Goal: Information Seeking & Learning: Understand process/instructions

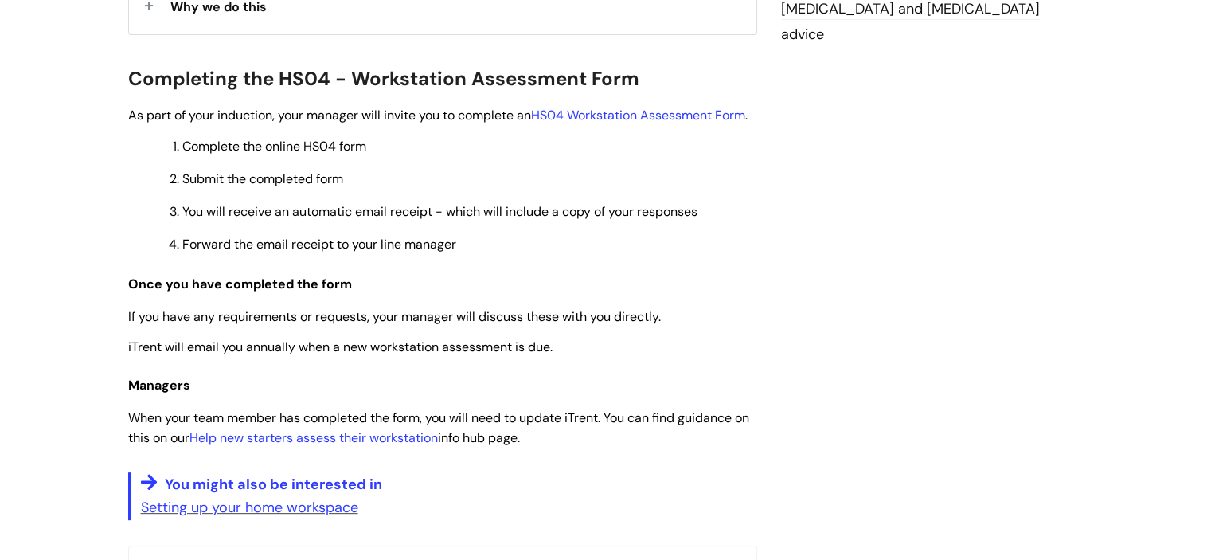
scroll to position [506, 0]
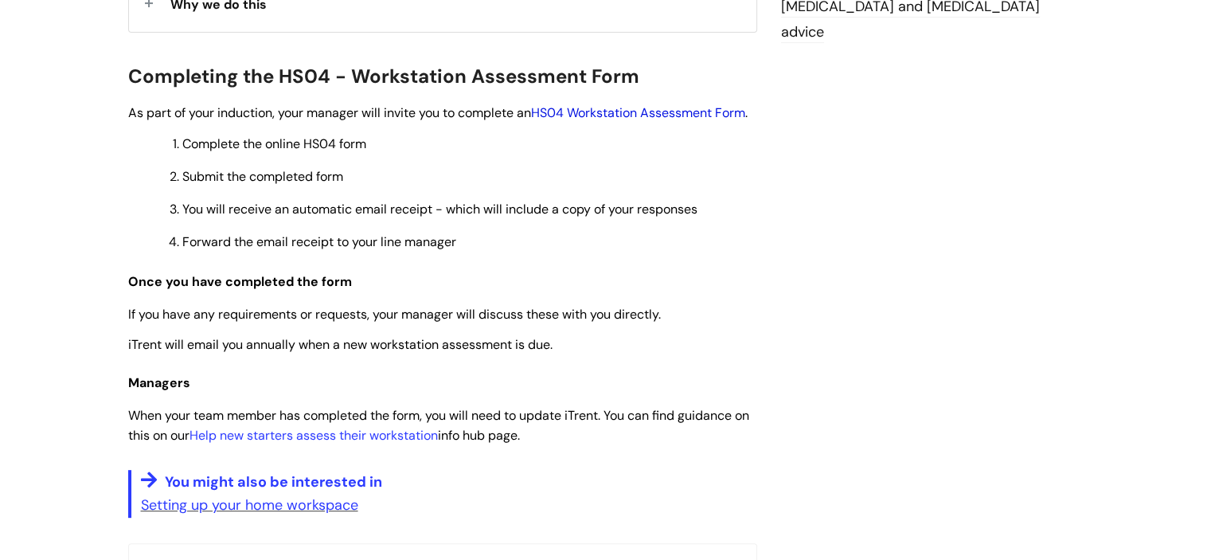
click at [681, 112] on link "HS04 Workstation Assessment Form" at bounding box center [638, 112] width 214 height 17
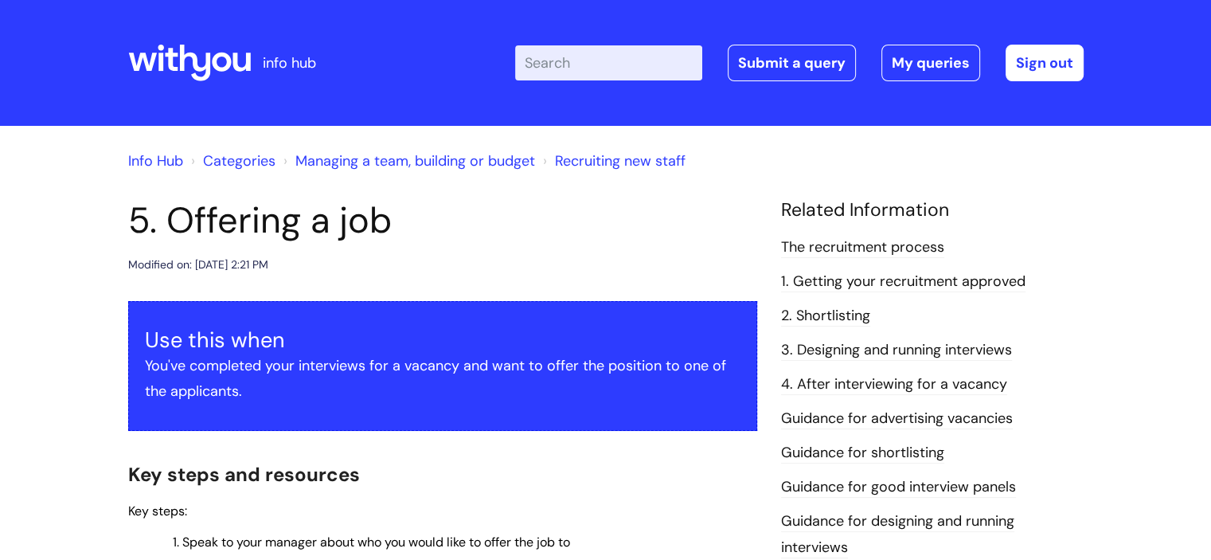
click at [626, 76] on input "Enter your search term here..." at bounding box center [608, 62] width 187 height 35
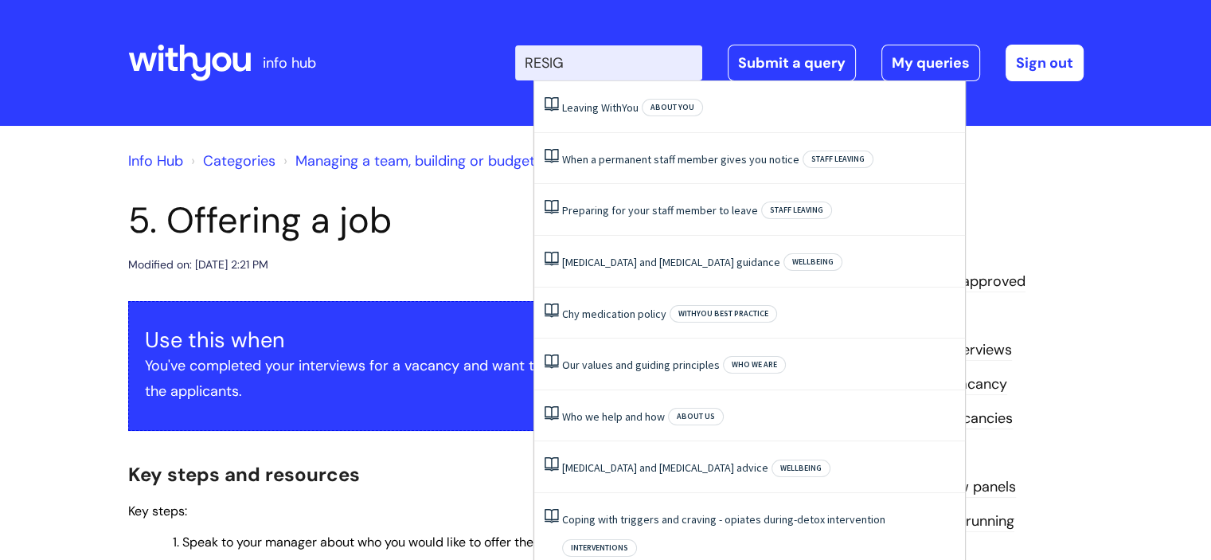
type input "RESIGN"
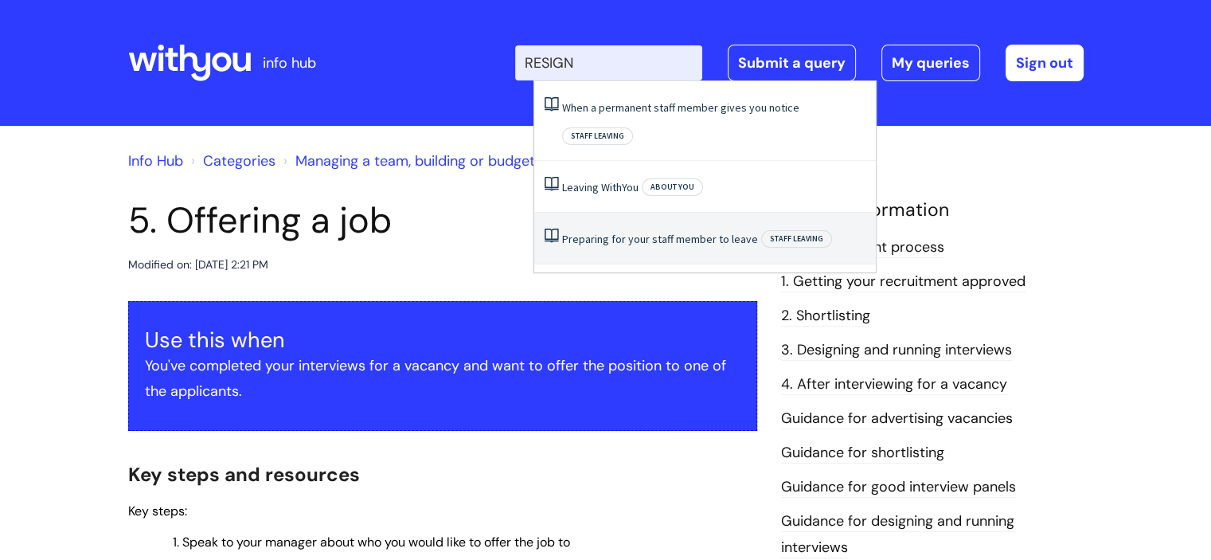
click at [663, 217] on li "Preparing for your staff member to leave Staff leaving" at bounding box center [704, 239] width 341 height 52
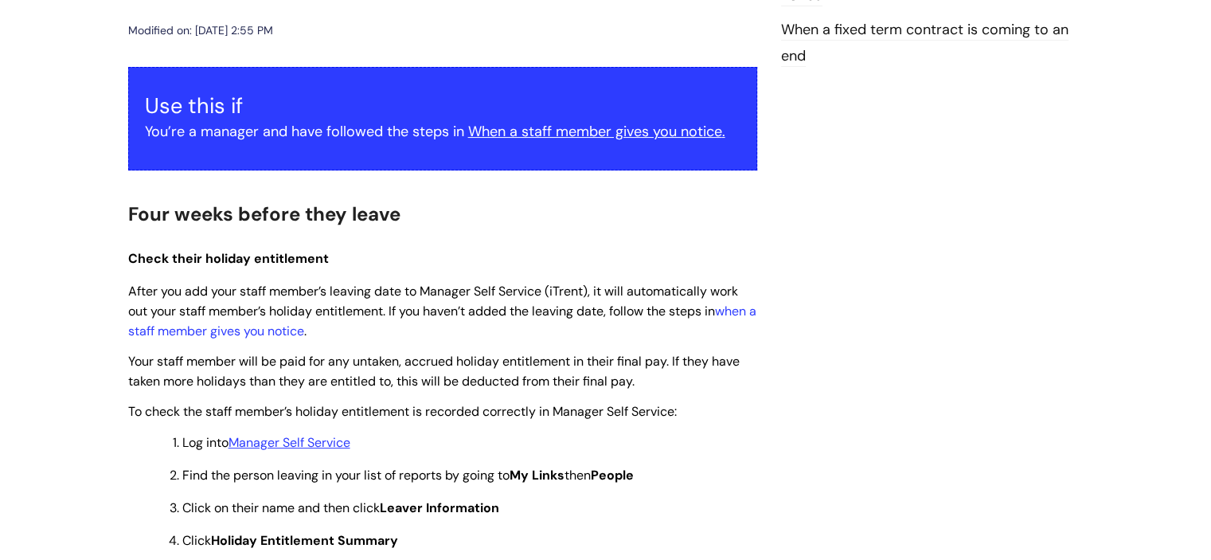
scroll to position [273, 0]
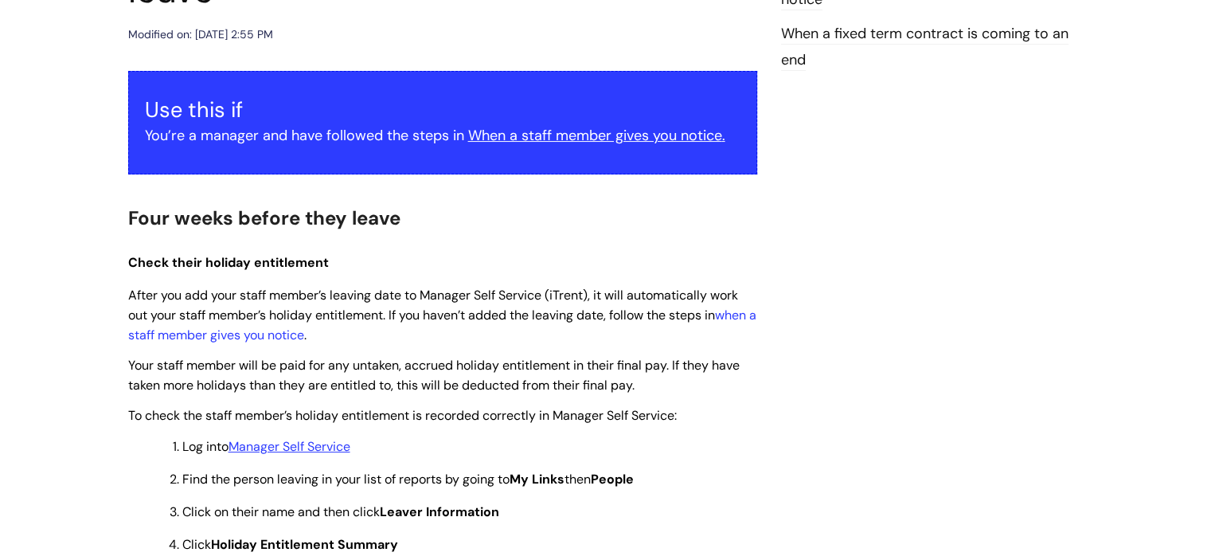
click at [696, 136] on u "When a staff member gives you notice" at bounding box center [595, 135] width 254 height 19
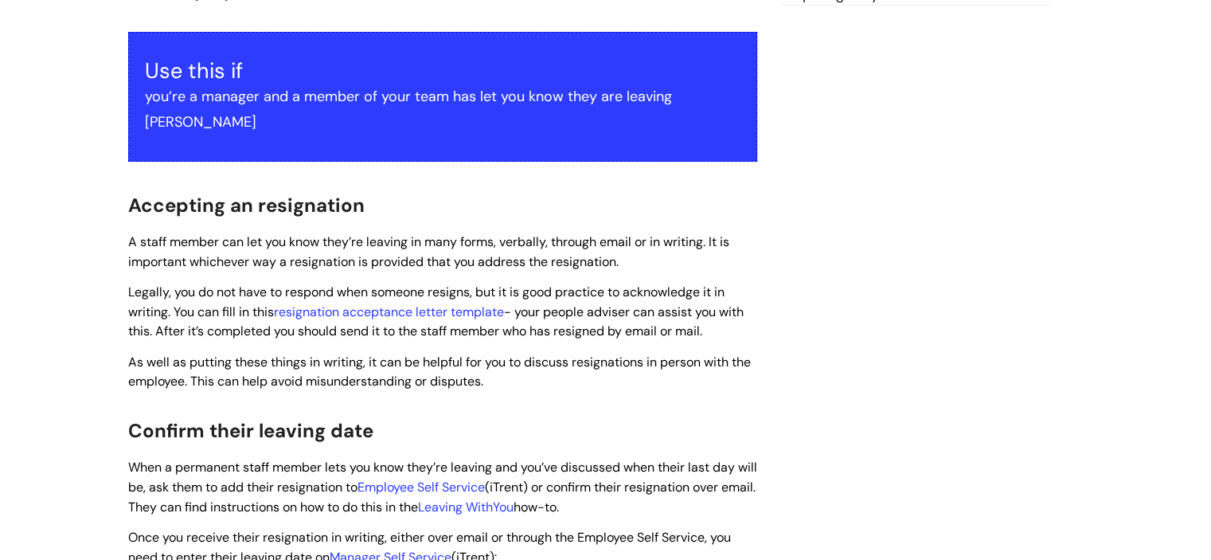
scroll to position [302, 0]
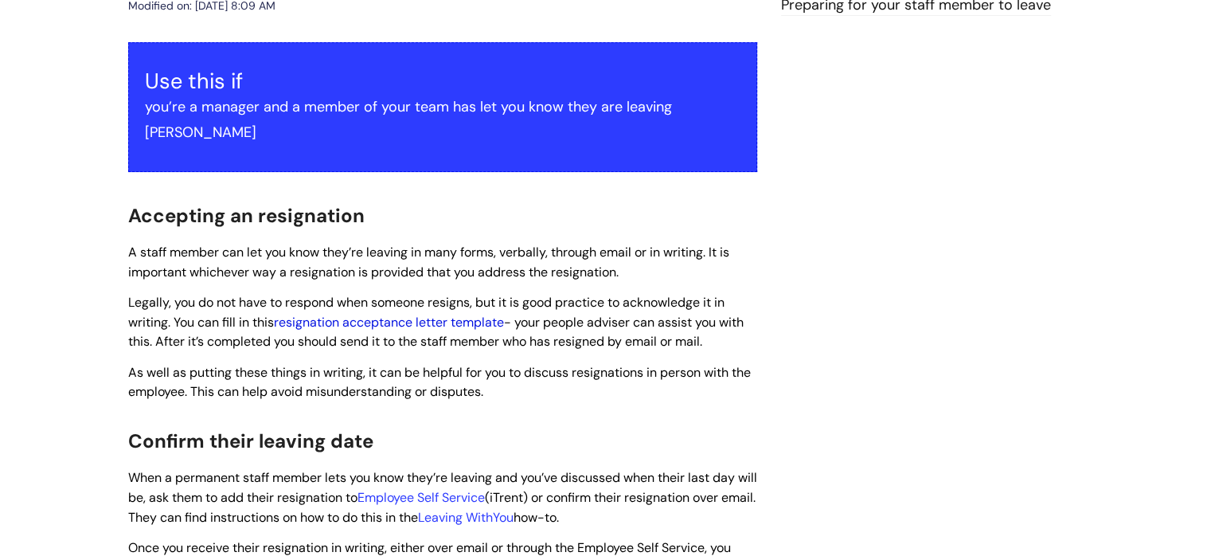
click at [458, 314] on link "resignation acceptance letter template" at bounding box center [389, 322] width 230 height 17
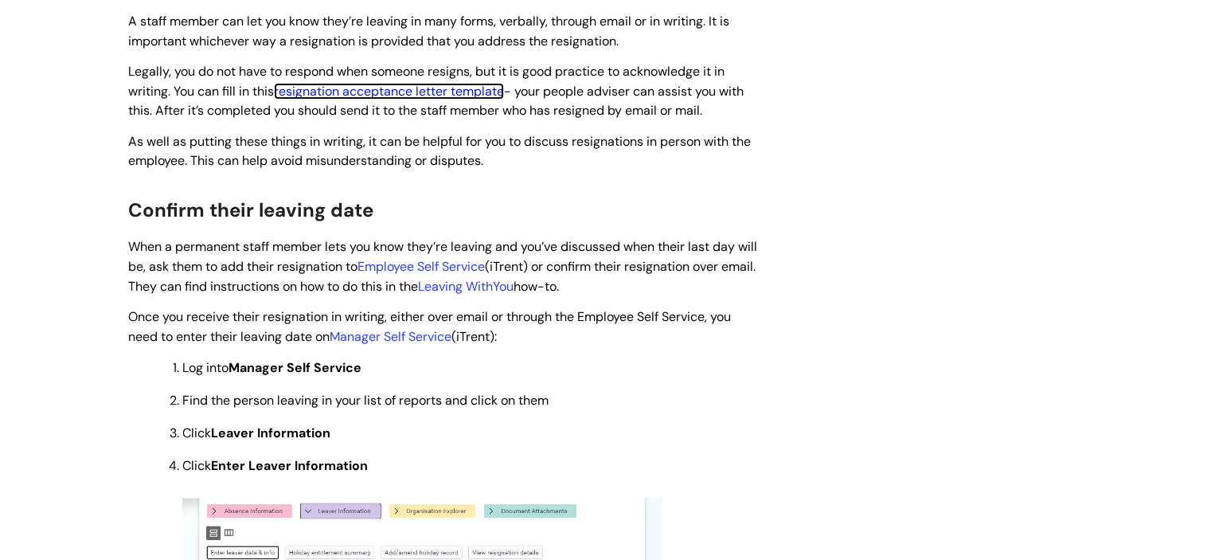
scroll to position [530, 0]
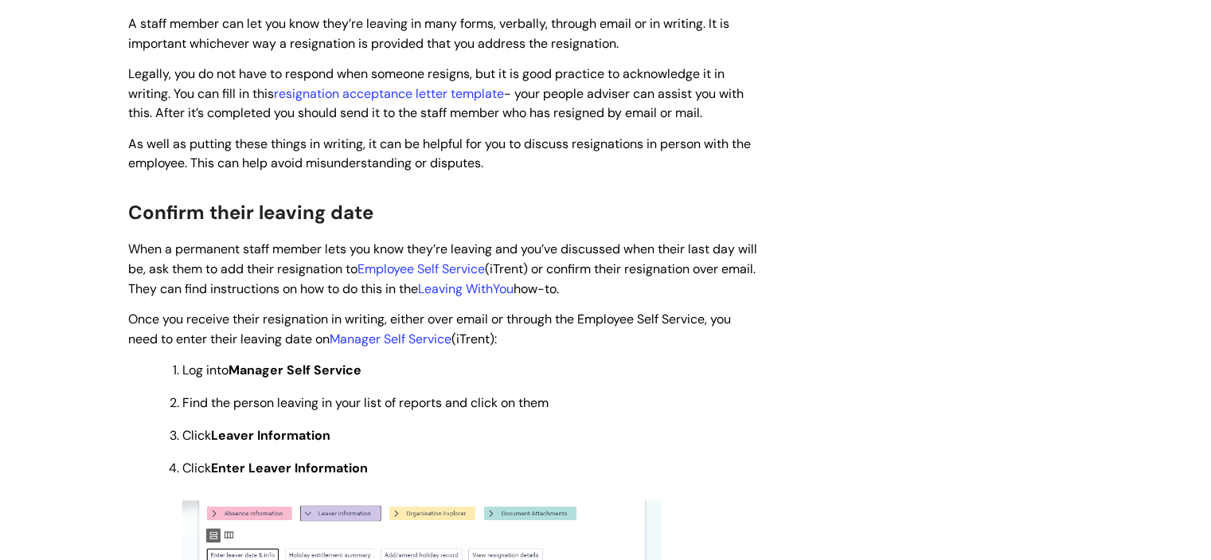
click at [720, 359] on li "Log into Manager Self Service" at bounding box center [469, 369] width 575 height 20
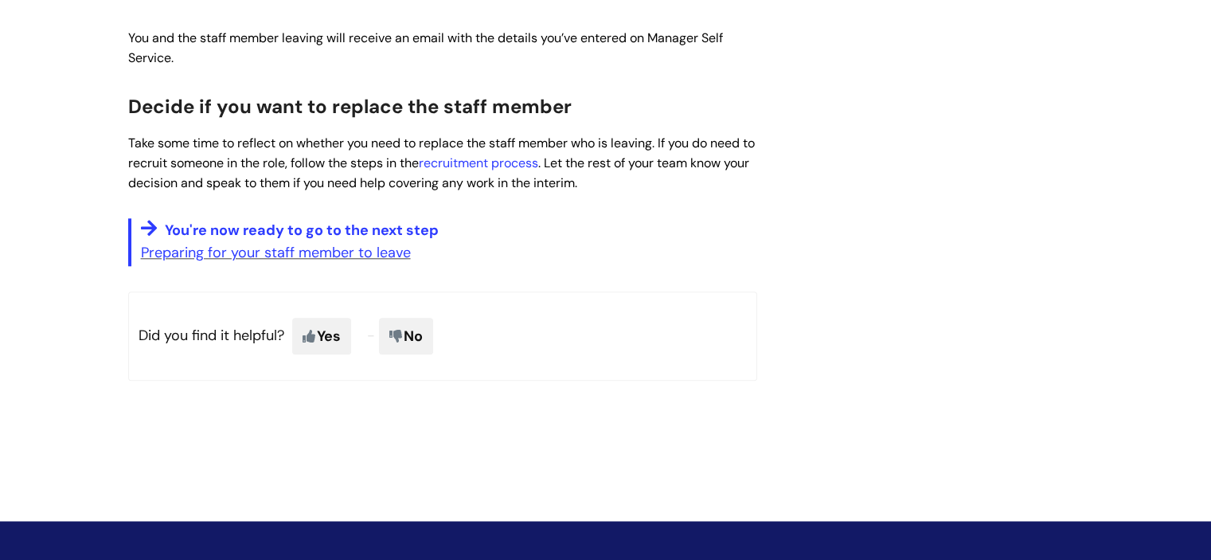
scroll to position [1645, 0]
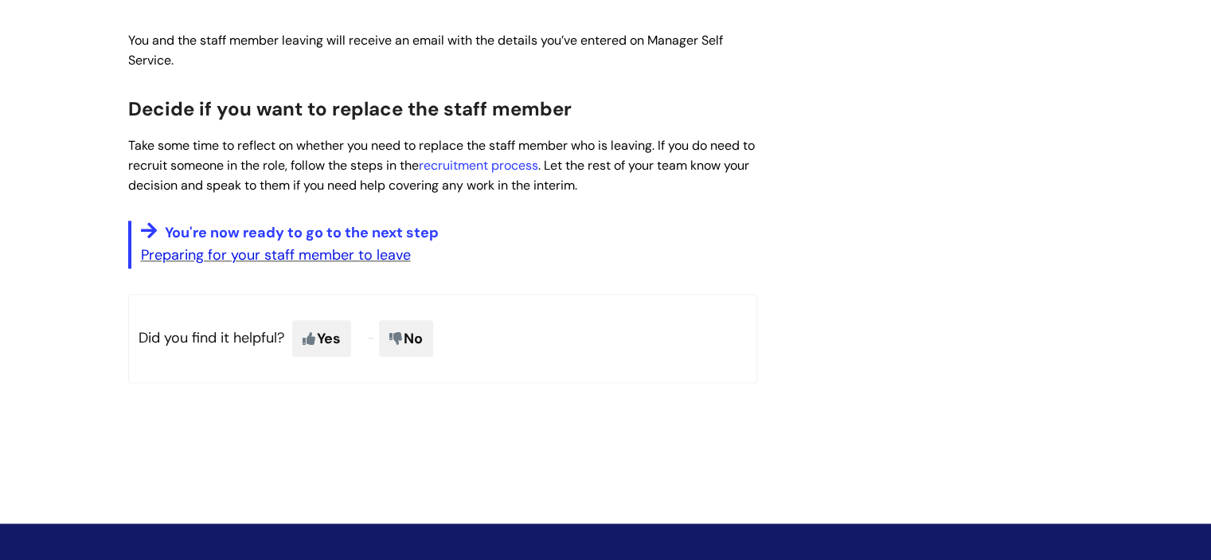
click at [354, 245] on link "Preparing for your staff member to leave" at bounding box center [276, 254] width 270 height 19
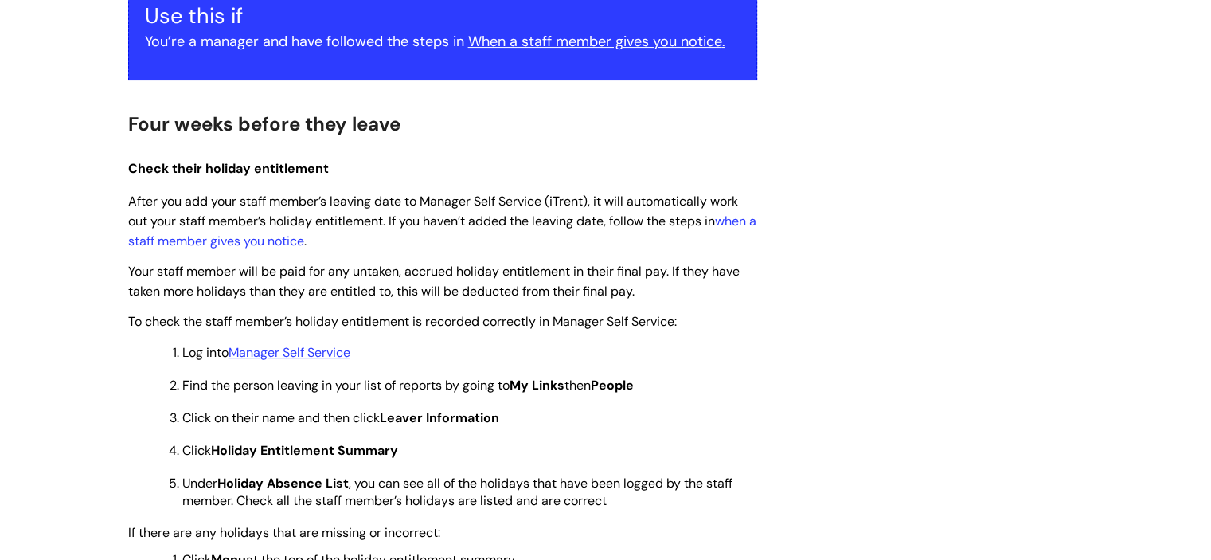
scroll to position [363, 0]
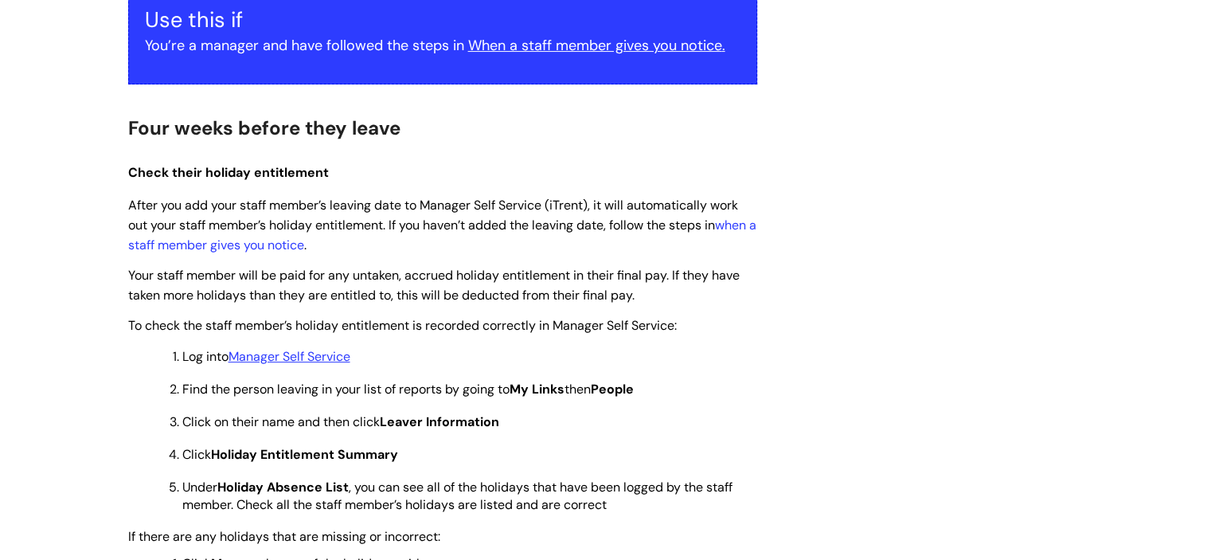
drag, startPoint x: 1210, startPoint y: 140, endPoint x: 1208, endPoint y: 151, distance: 11.3
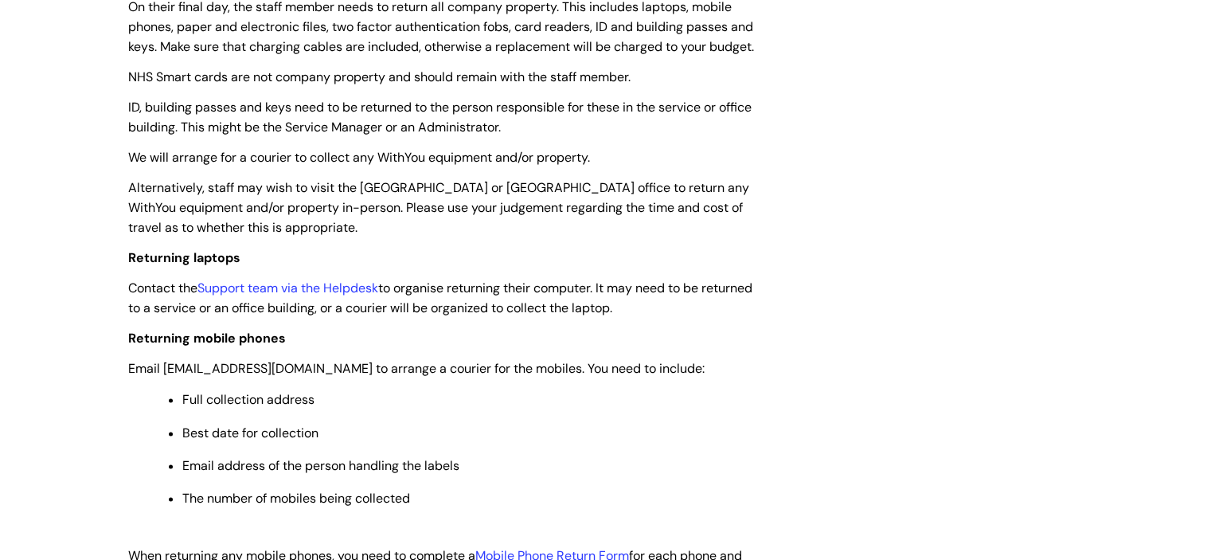
scroll to position [1853, 0]
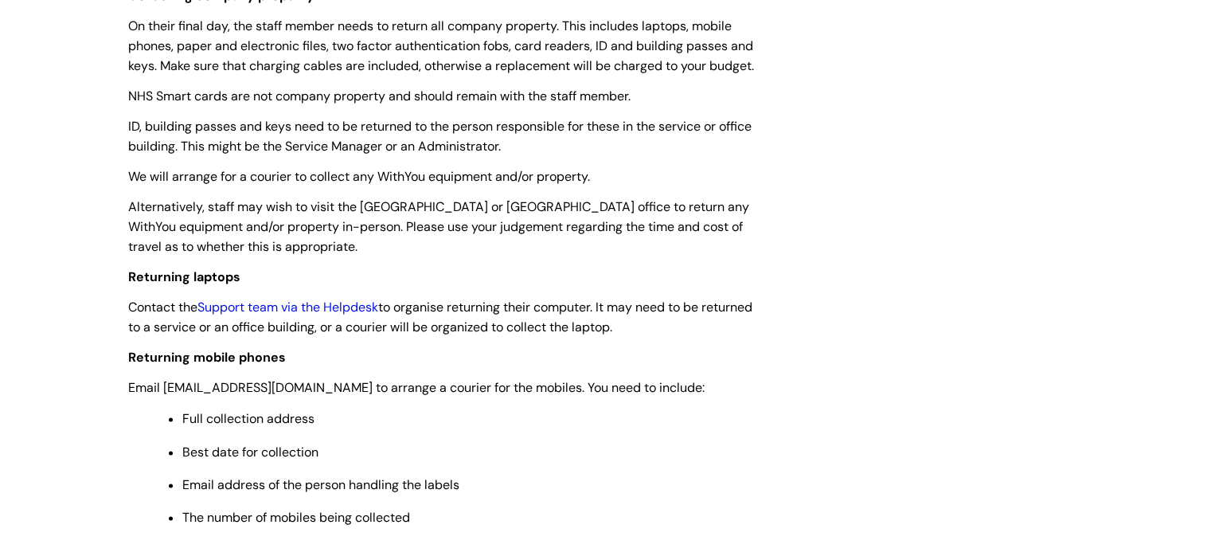
click at [287, 315] on link "Support team via the Helpdesk" at bounding box center [287, 306] width 181 height 17
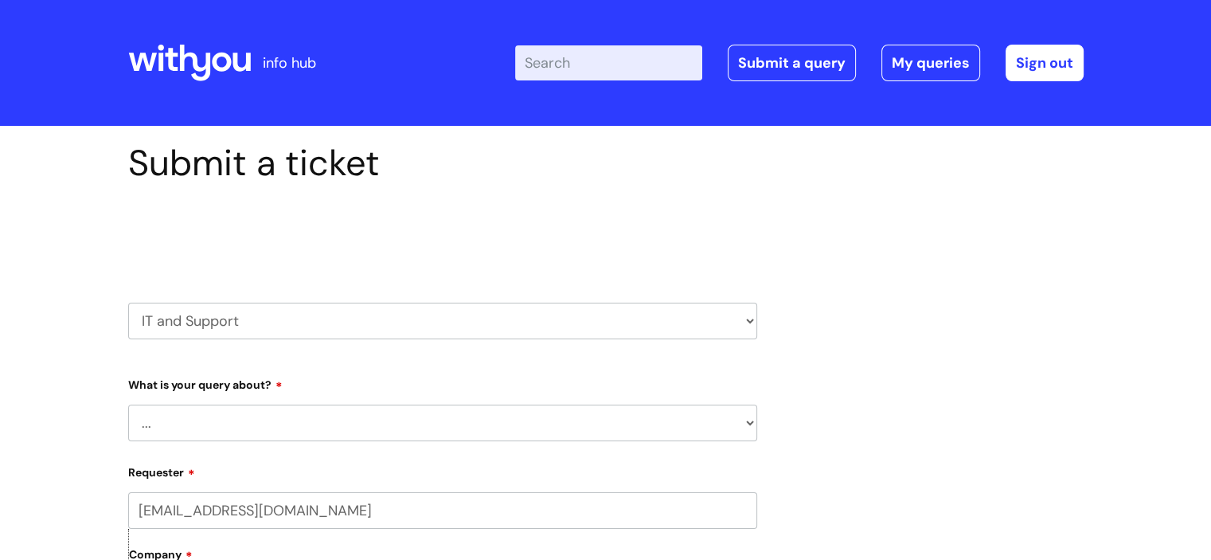
click at [176, 408] on select "... Mobile Phone Reset & MFA Accounts, Starters and Leavers IT Hardware issue I…" at bounding box center [442, 422] width 629 height 37
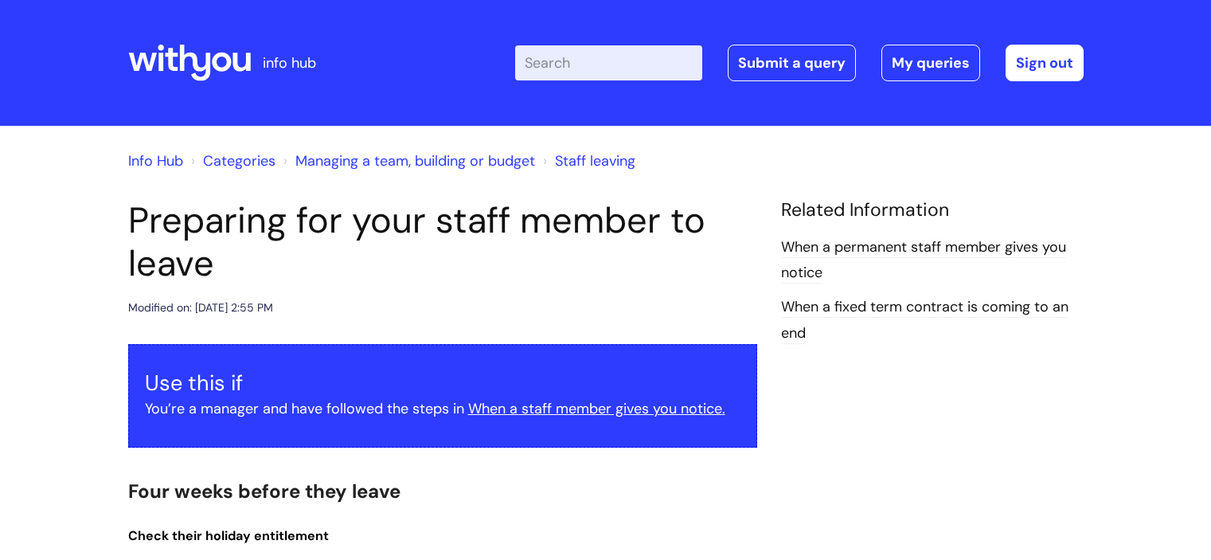
scroll to position [1853, 0]
